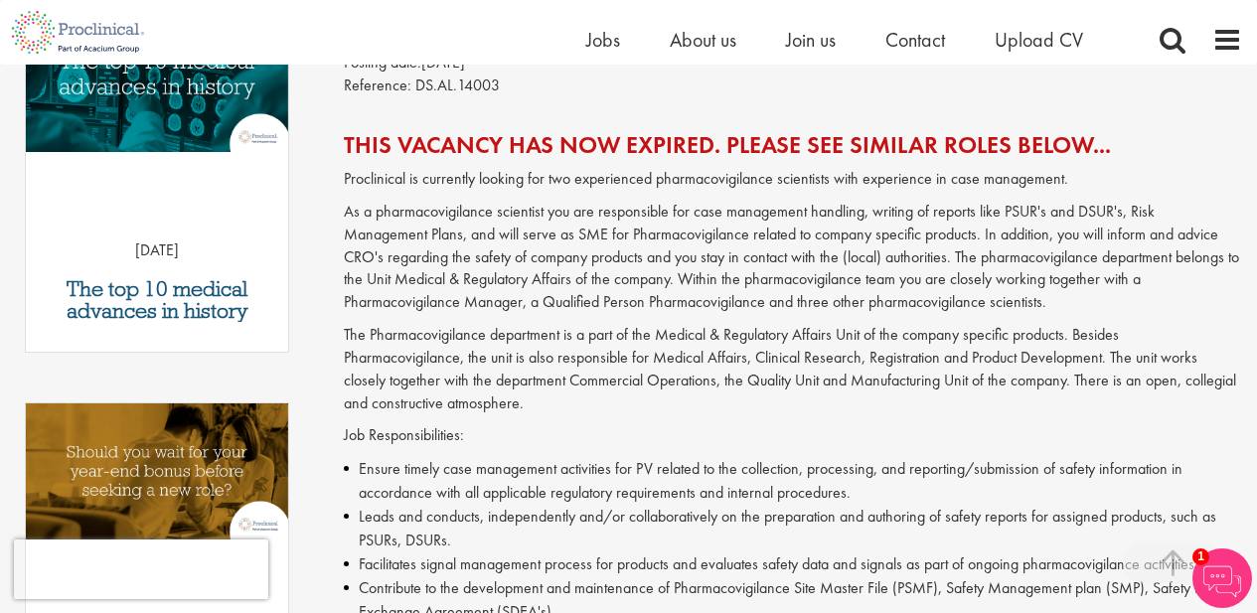
scroll to position [328, 0]
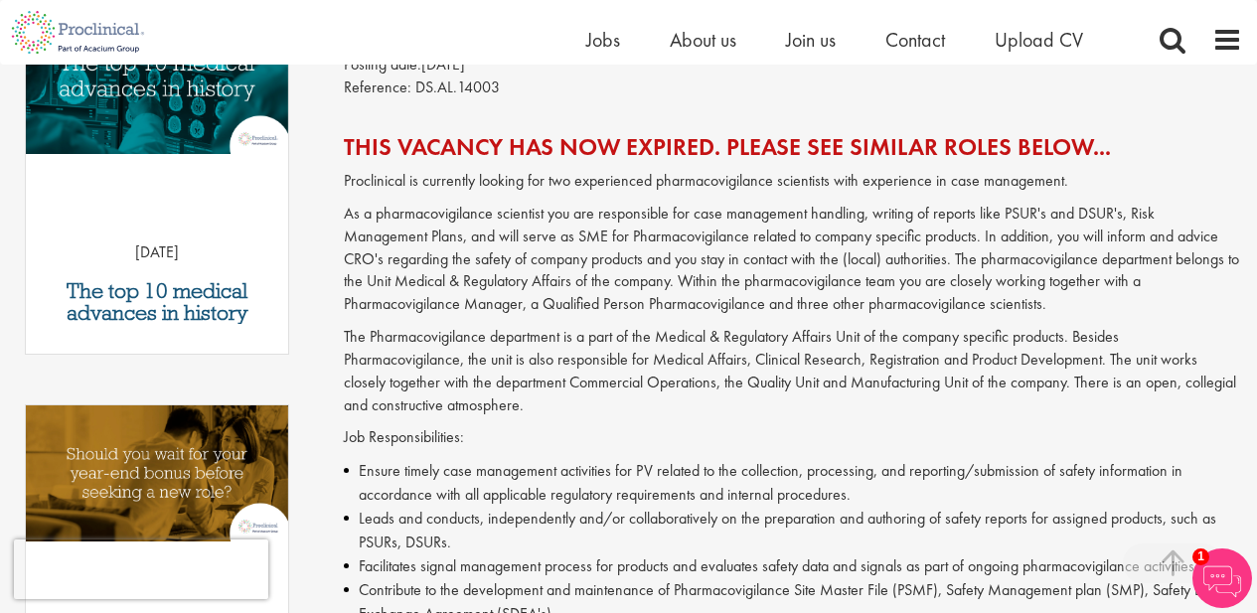
click at [431, 138] on h2 "This vacancy has now expired. Please see similar roles below..." at bounding box center [793, 147] width 898 height 26
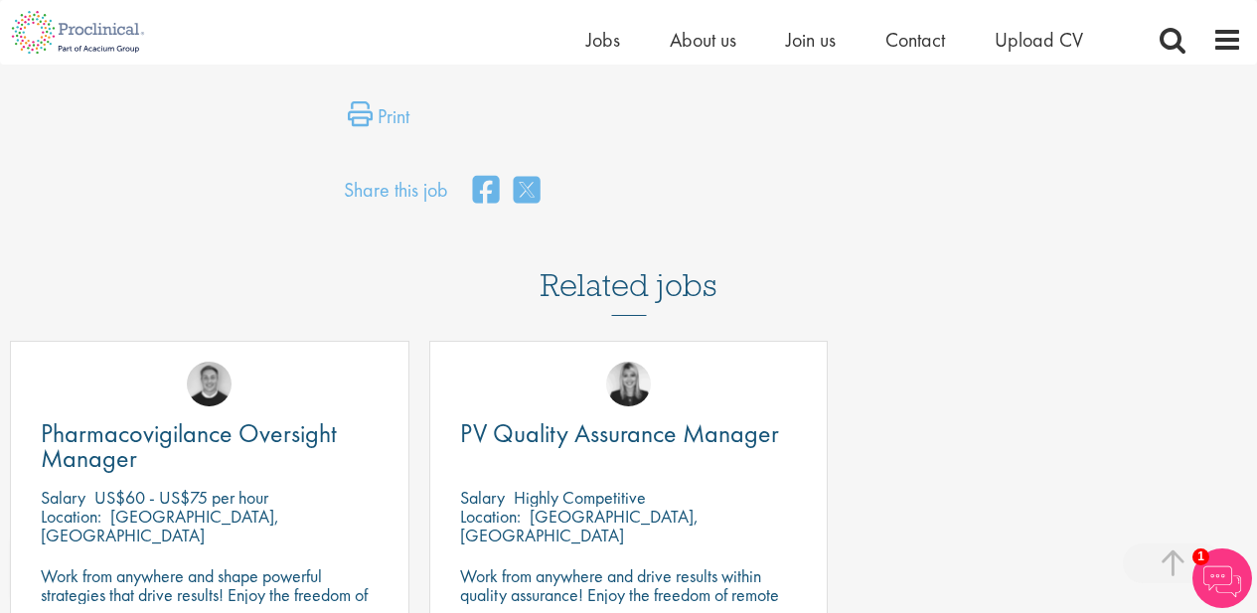
scroll to position [1756, 0]
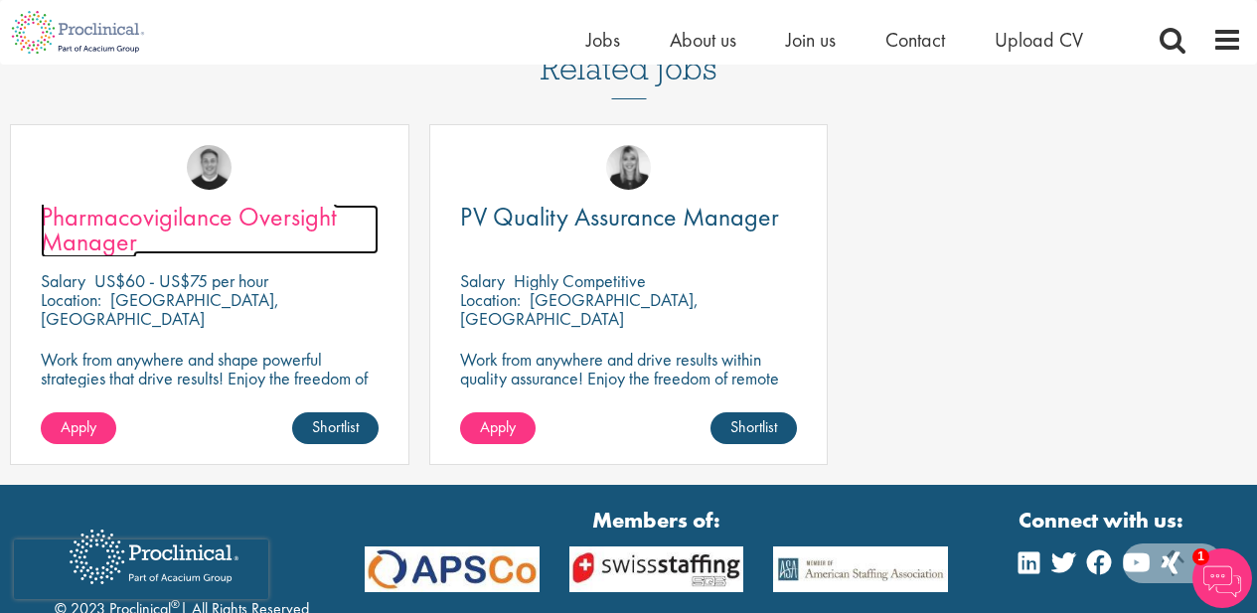
click at [154, 221] on span "Pharmacovigilance Oversight Manager" at bounding box center [189, 229] width 296 height 59
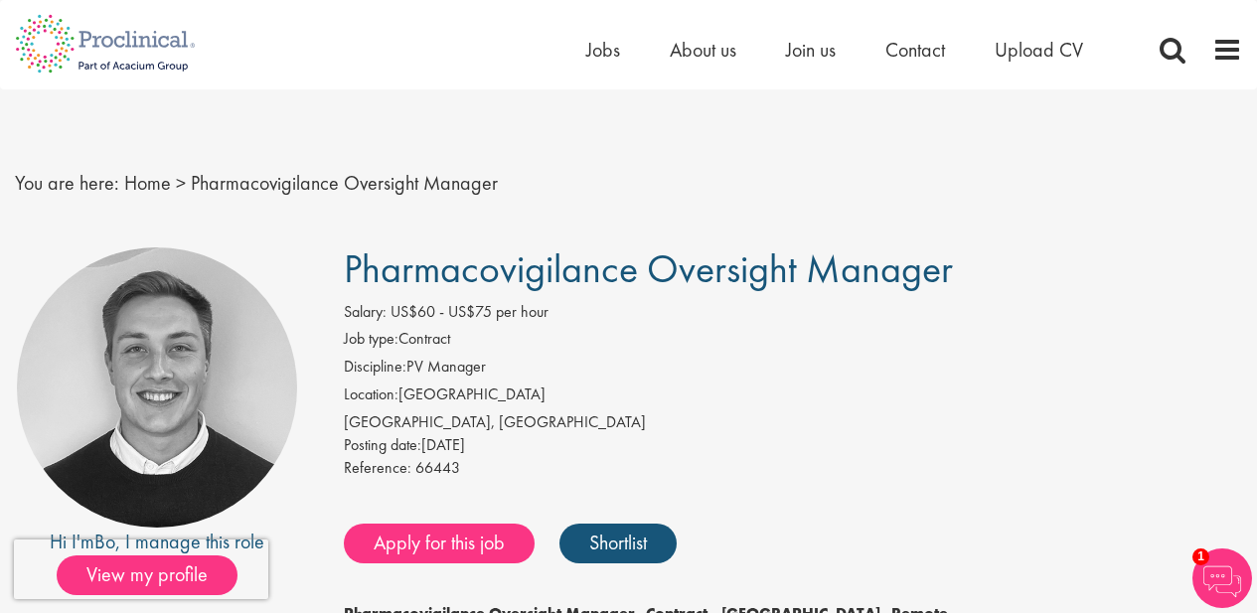
drag, startPoint x: 340, startPoint y: 273, endPoint x: 953, endPoint y: 287, distance: 613.2
copy span "Pharmacovigilance Oversight Manager"
